Goal: Task Accomplishment & Management: Manage account settings

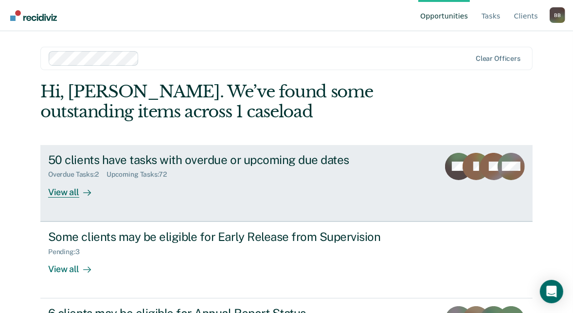
click at [245, 166] on div "Overdue Tasks : 2 Upcoming Tasks : 72" at bounding box center [218, 172] width 341 height 12
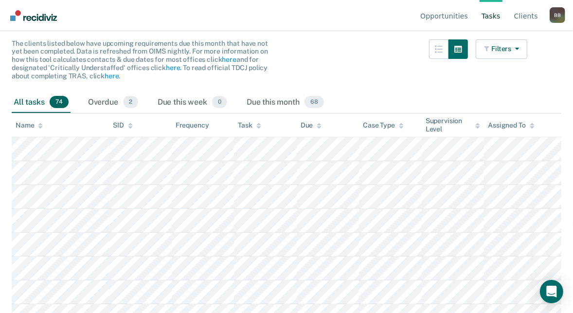
scroll to position [92, 0]
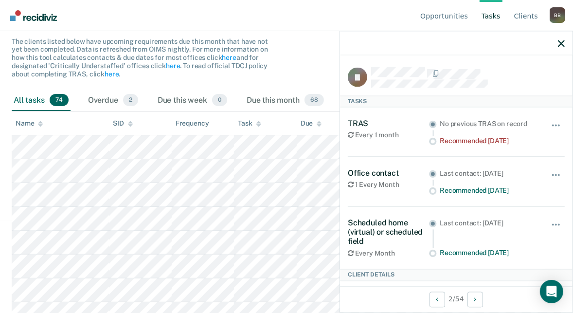
click at [280, 17] on nav "Opportunities Tasks Client s [PERSON_NAME] B B Profile How it works Log Out" at bounding box center [286, 15] width 557 height 31
click at [563, 44] on icon "button" at bounding box center [561, 43] width 7 height 7
